Goal: Find specific page/section: Find specific page/section

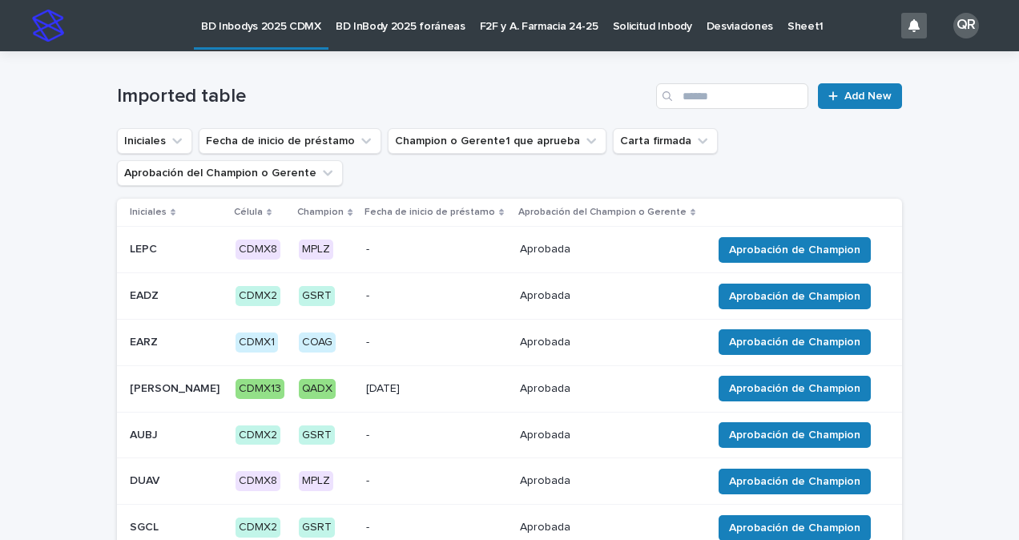
click at [365, 34] on link "BD InBody 2025 foráneas" at bounding box center [400, 25] width 144 height 50
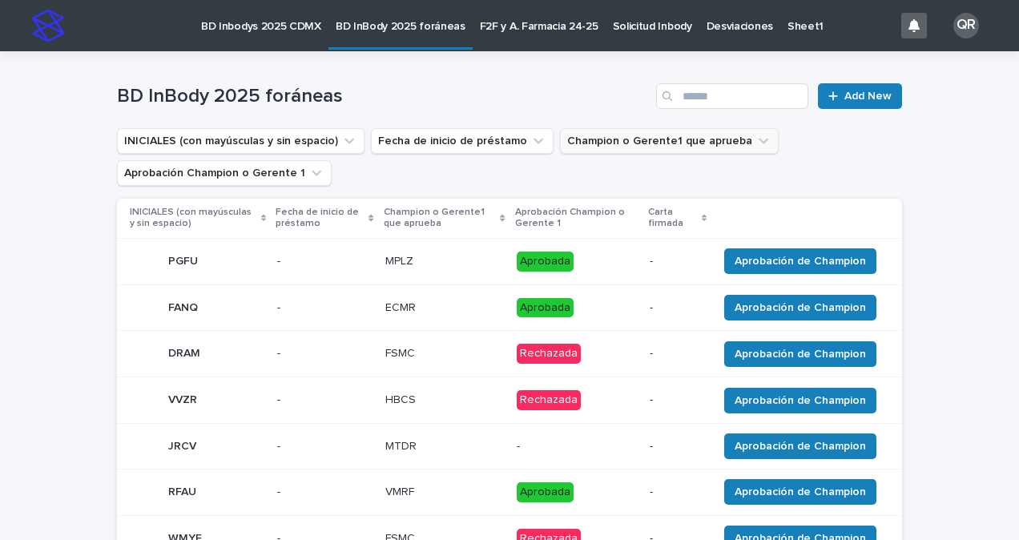
click at [681, 137] on button "Champion o Gerente1 que aprueba" at bounding box center [669, 141] width 219 height 26
